Goal: Task Accomplishment & Management: Manage account settings

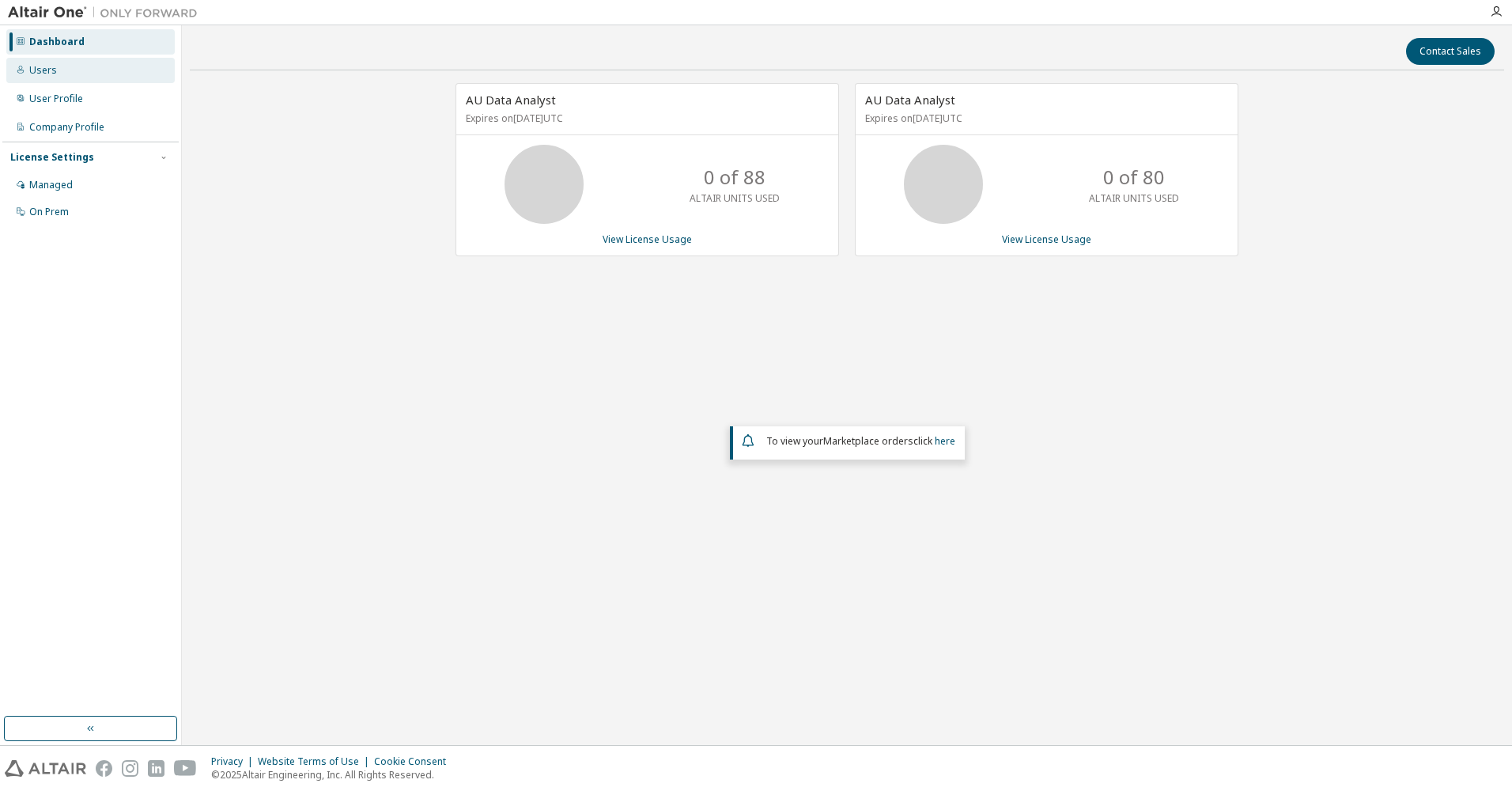
click at [50, 70] on div "Users" at bounding box center [42, 70] width 28 height 13
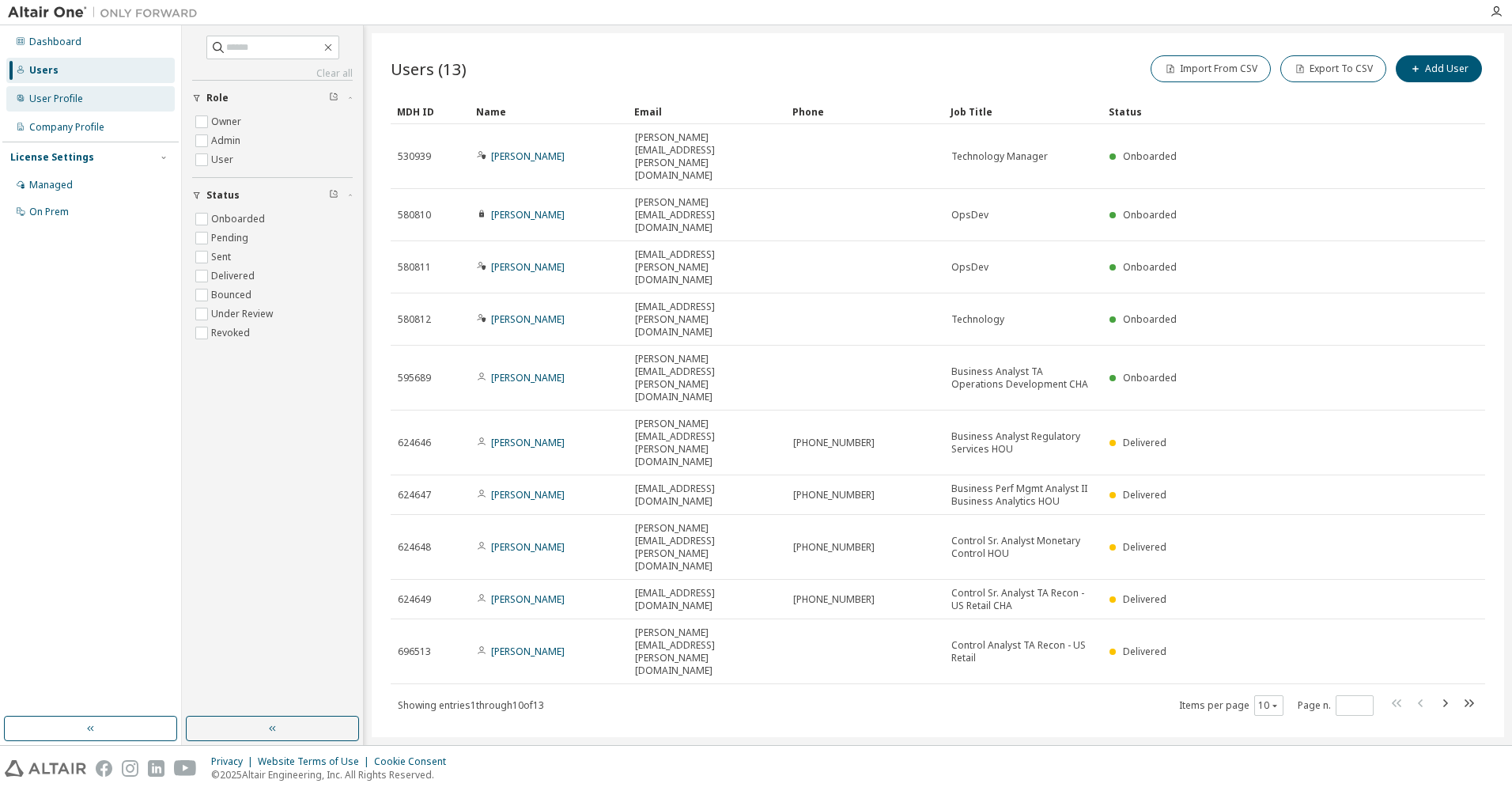
click at [46, 101] on div "User Profile" at bounding box center [56, 99] width 54 height 13
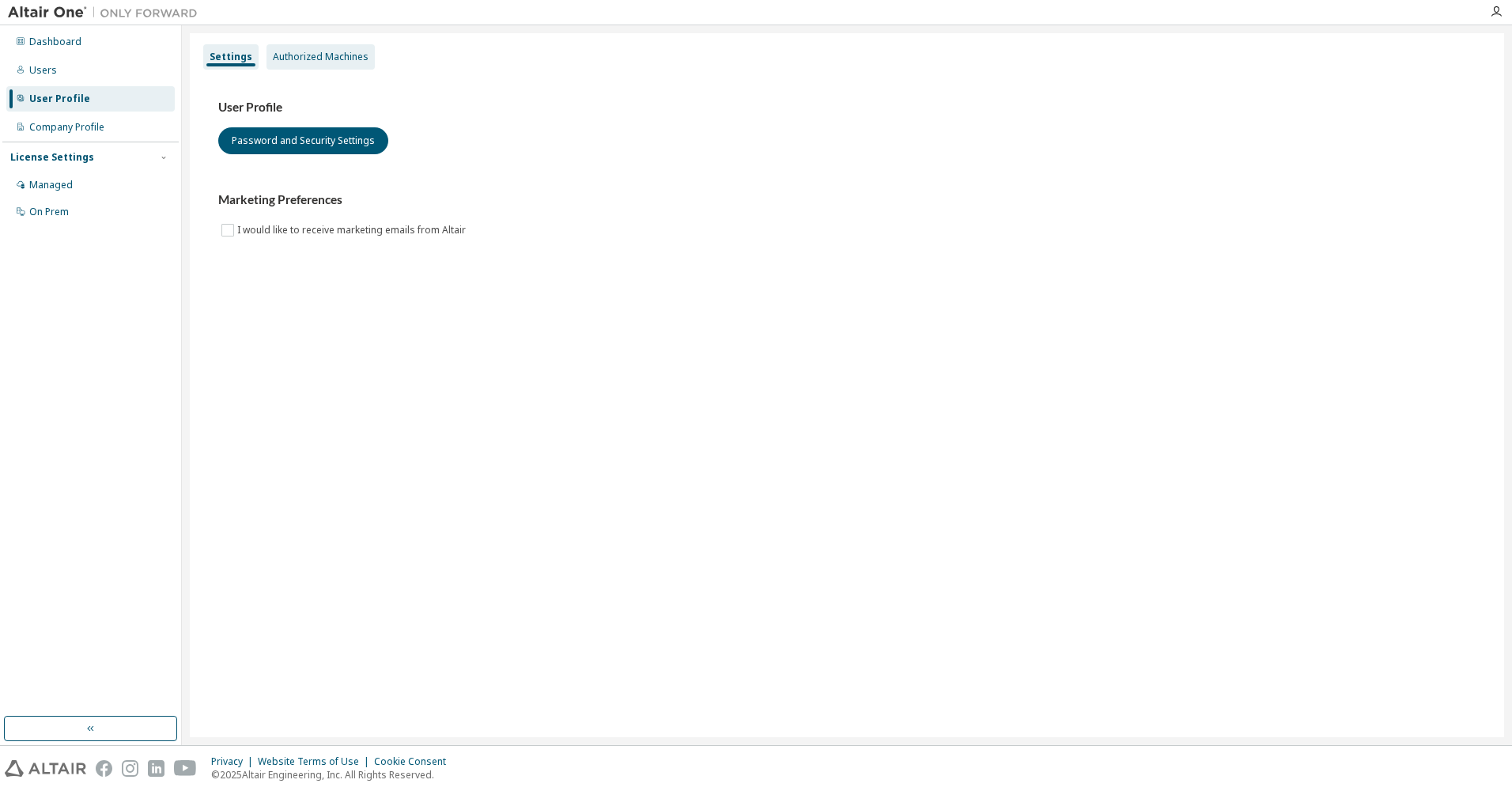
click at [277, 59] on div "Authorized Machines" at bounding box center [321, 57] width 95 height 13
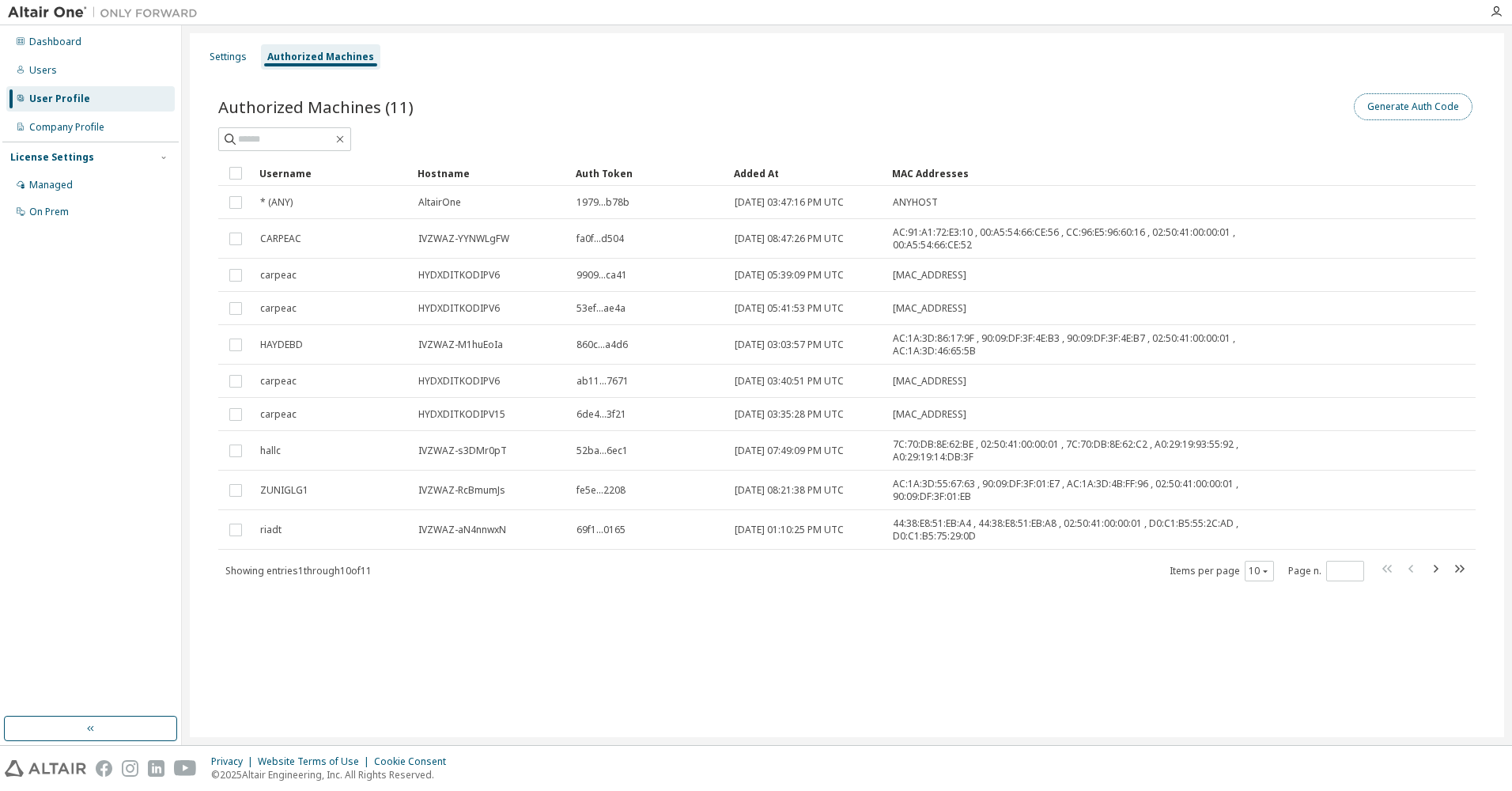
click at [1411, 110] on button "Generate Auth Code" at bounding box center [1413, 107] width 119 height 27
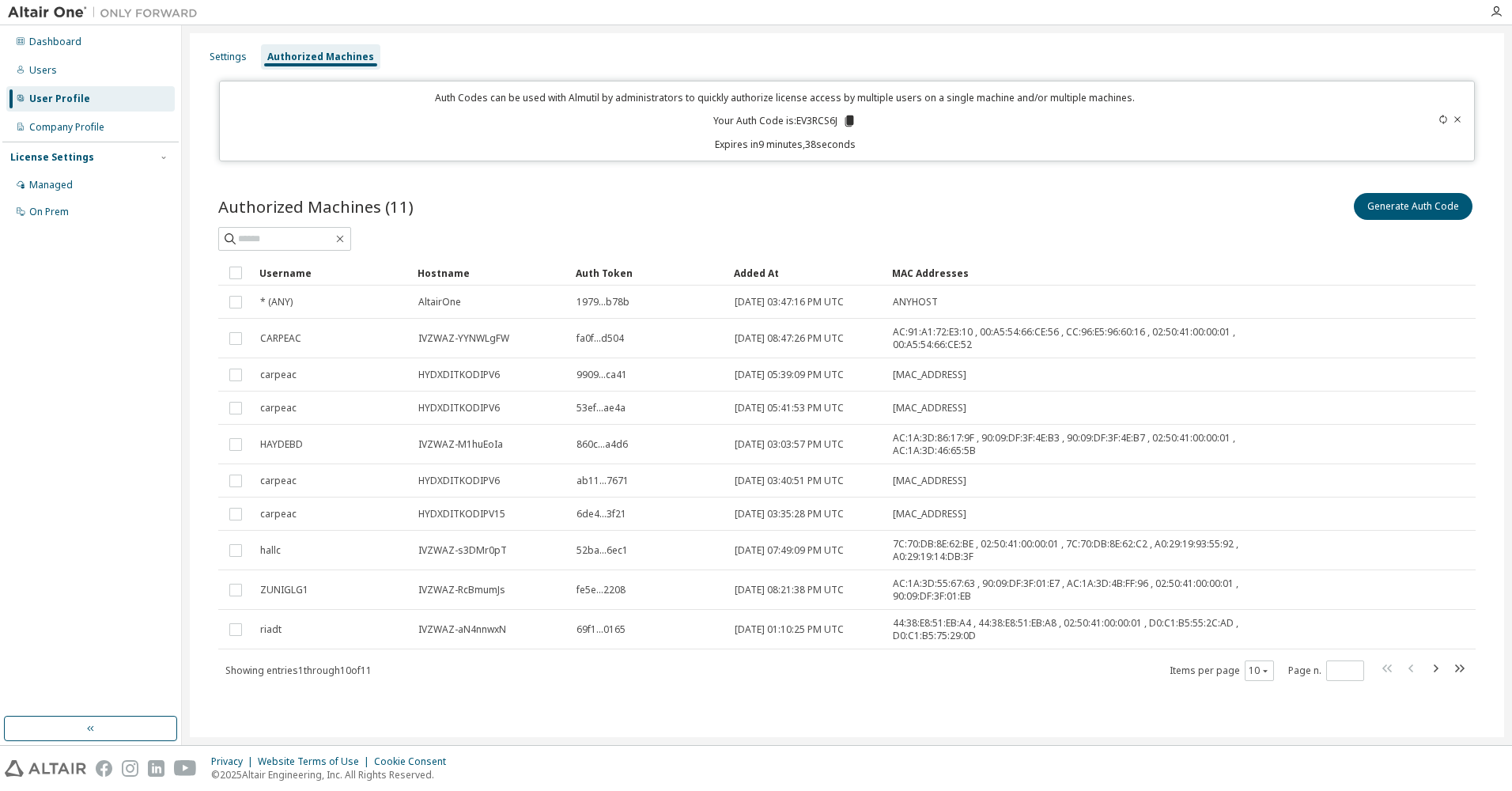
drag, startPoint x: 1244, startPoint y: 232, endPoint x: 1385, endPoint y: 760, distance: 546.5
click at [1244, 232] on div at bounding box center [847, 239] width 1257 height 23
